Goal: Obtain resource: Obtain resource

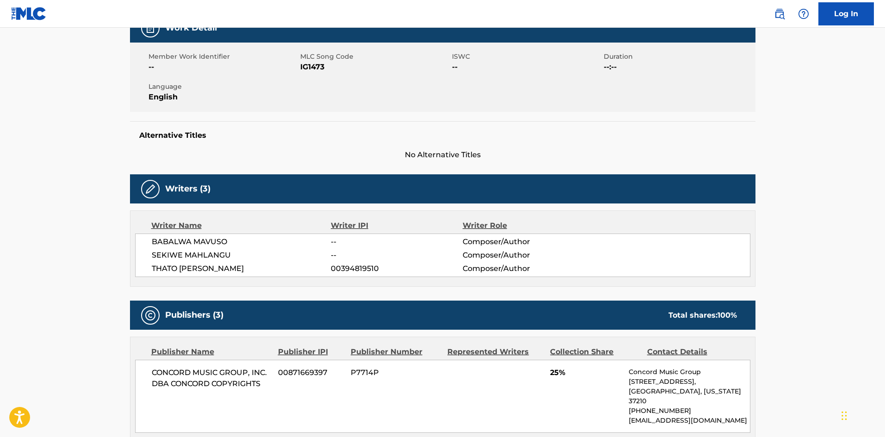
scroll to position [105, 0]
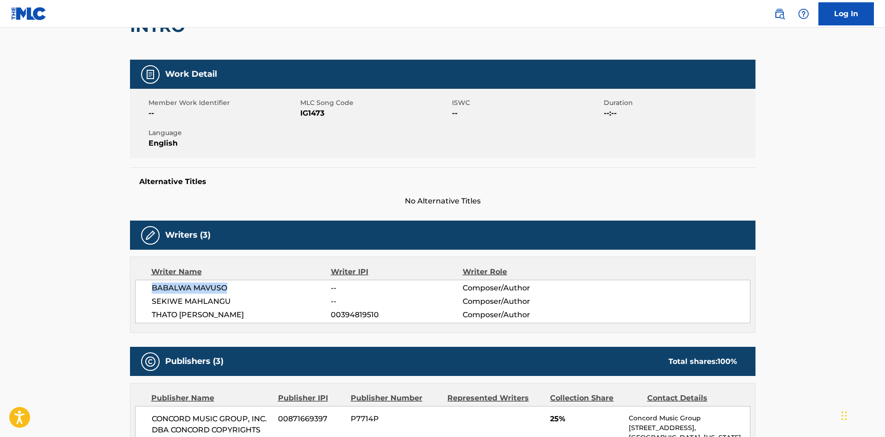
drag, startPoint x: 153, startPoint y: 285, endPoint x: 231, endPoint y: 285, distance: 78.7
click at [230, 289] on span "BABALWA MAVUSO" at bounding box center [242, 288] width 180 height 11
copy span "BABALWA MAVUSO"
drag, startPoint x: 164, startPoint y: 303, endPoint x: 239, endPoint y: 300, distance: 75.0
click at [239, 300] on span "SEKIWE MAHLANGU" at bounding box center [242, 301] width 180 height 11
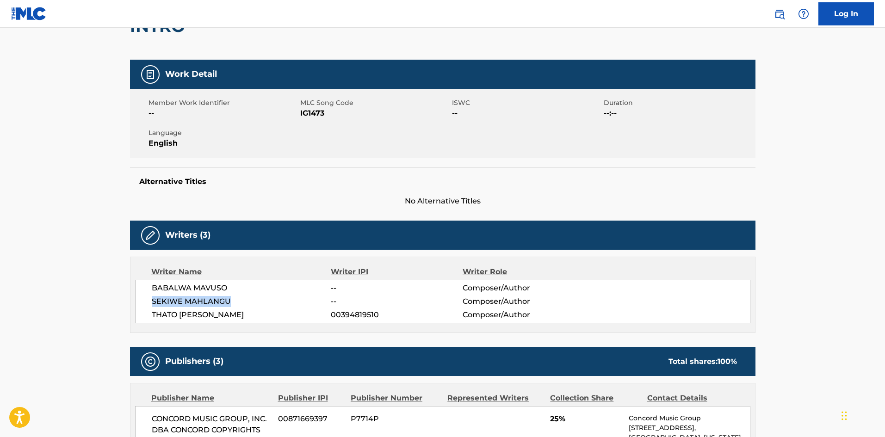
copy span "SEKIWE MAHLANGU"
drag, startPoint x: 152, startPoint y: 315, endPoint x: 245, endPoint y: 314, distance: 93.0
click at [245, 314] on span "THATO [PERSON_NAME]" at bounding box center [242, 315] width 180 height 11
copy span "THATO [PERSON_NAME]"
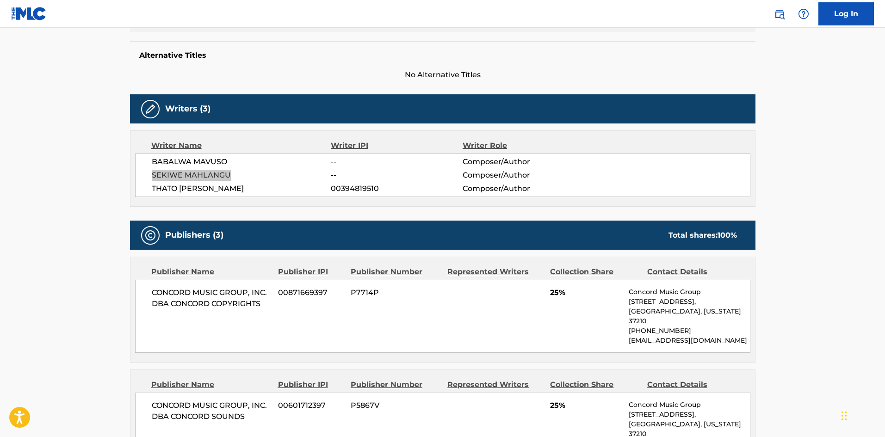
scroll to position [0, 0]
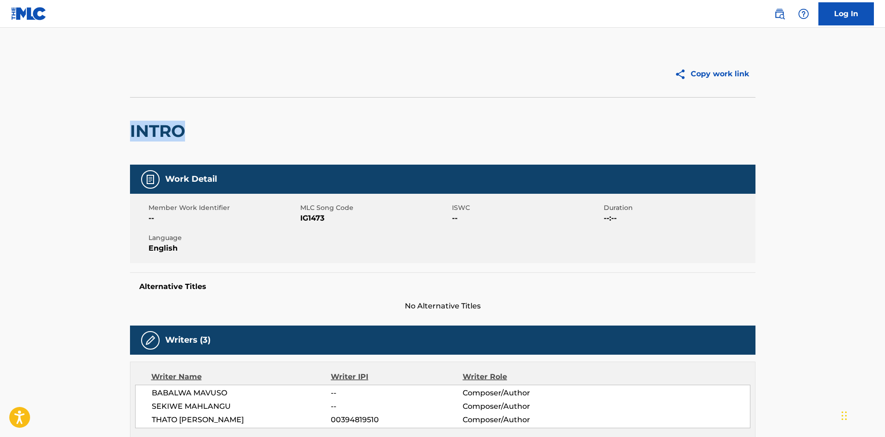
drag, startPoint x: 127, startPoint y: 132, endPoint x: 198, endPoint y: 125, distance: 71.3
copy h2 "INTRO"
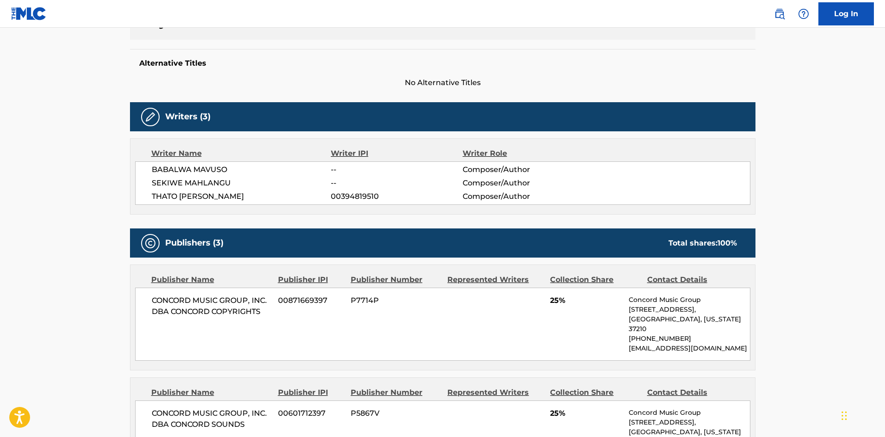
scroll to position [231, 0]
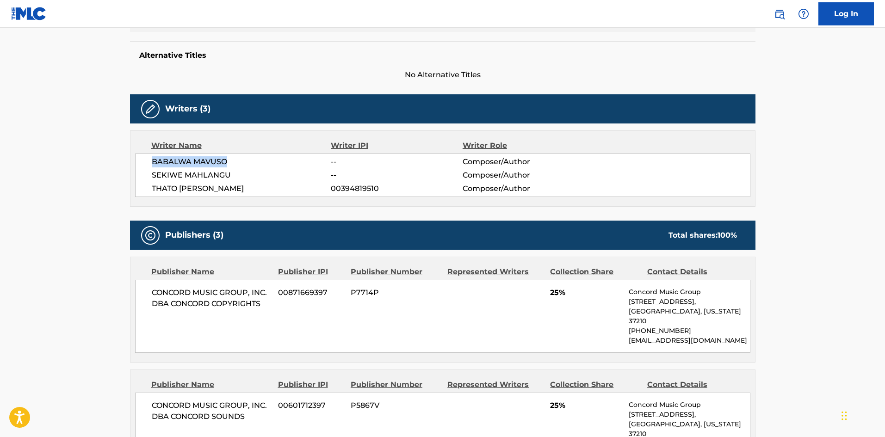
drag, startPoint x: 194, startPoint y: 161, endPoint x: 266, endPoint y: 153, distance: 72.6
click at [241, 159] on span "BABALWA MAVUSO" at bounding box center [242, 161] width 180 height 11
copy span "BABALWA MAVUSO"
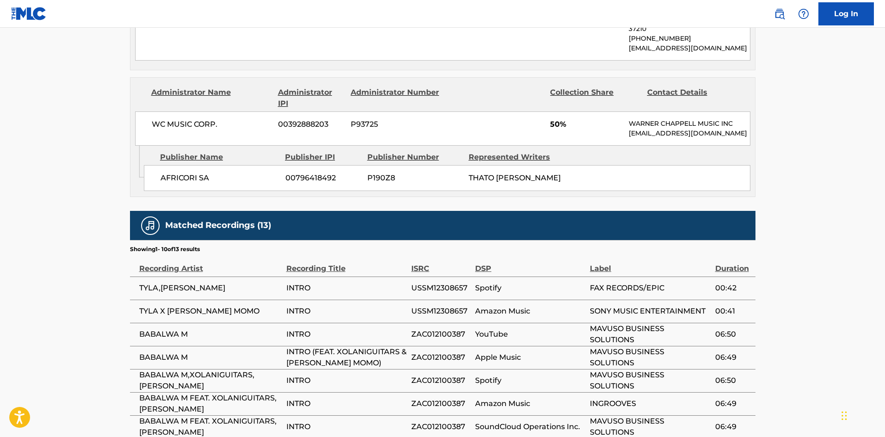
scroll to position [417, 0]
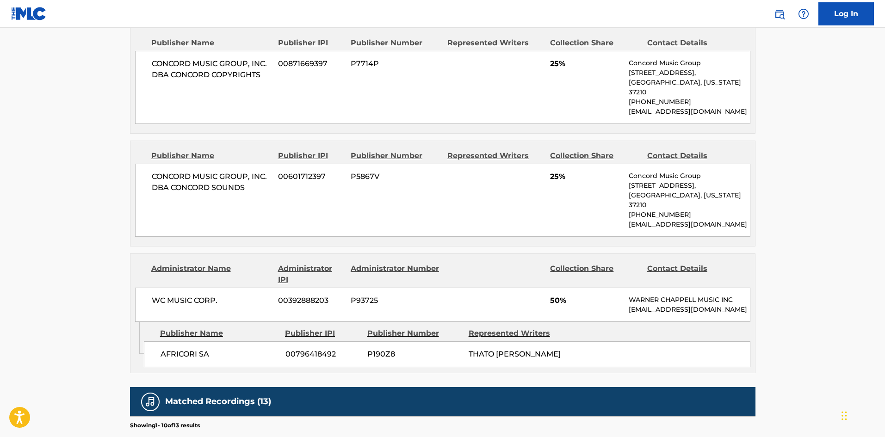
scroll to position [370, 0]
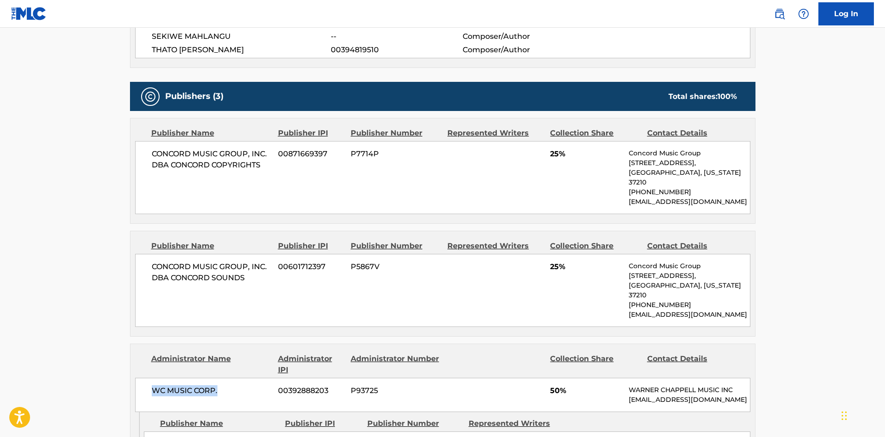
drag, startPoint x: 152, startPoint y: 371, endPoint x: 222, endPoint y: 373, distance: 69.9
click at [222, 386] on span "WC MUSIC CORP." at bounding box center [212, 391] width 120 height 11
copy span "WC MUSIC CORP."
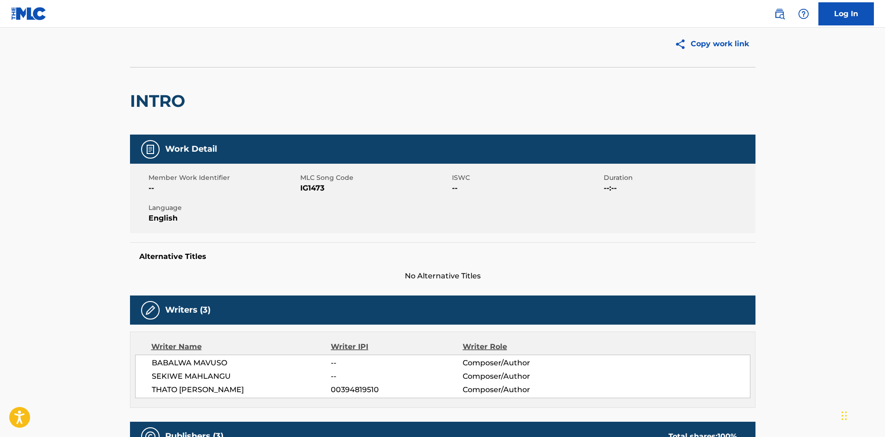
scroll to position [46, 0]
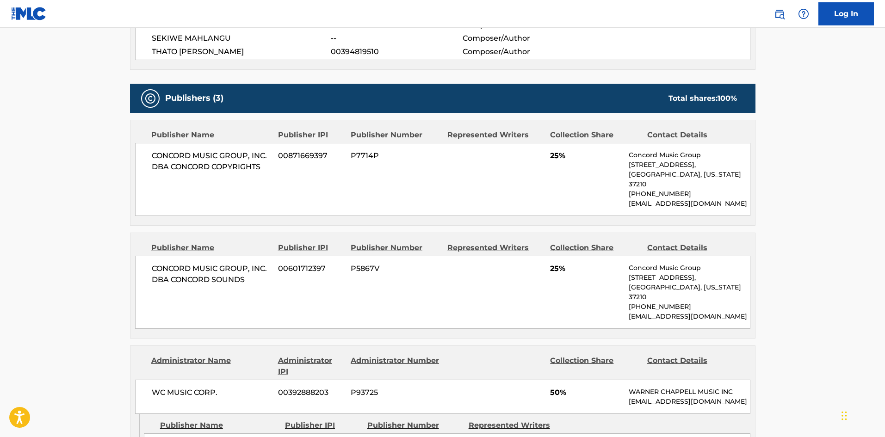
scroll to position [370, 0]
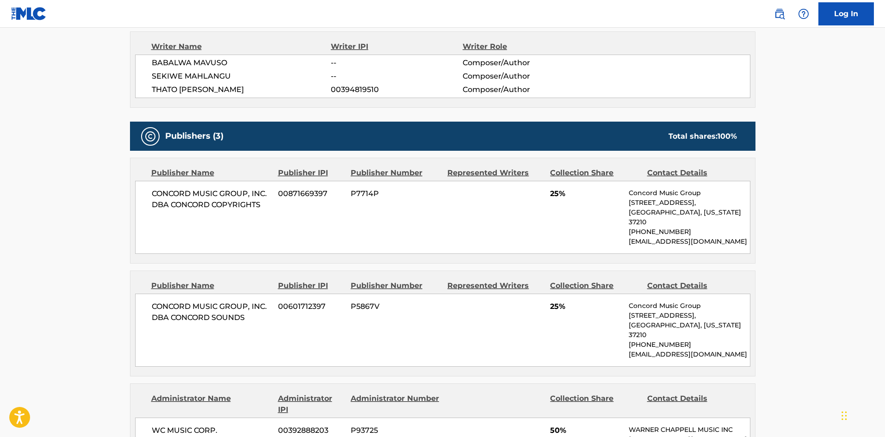
scroll to position [324, 0]
